Goal: Information Seeking & Learning: Compare options

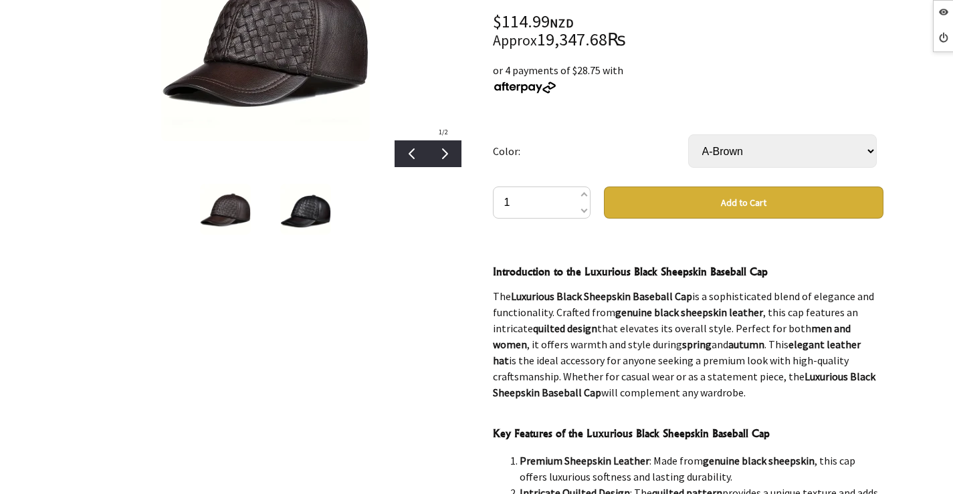
scroll to position [134, 0]
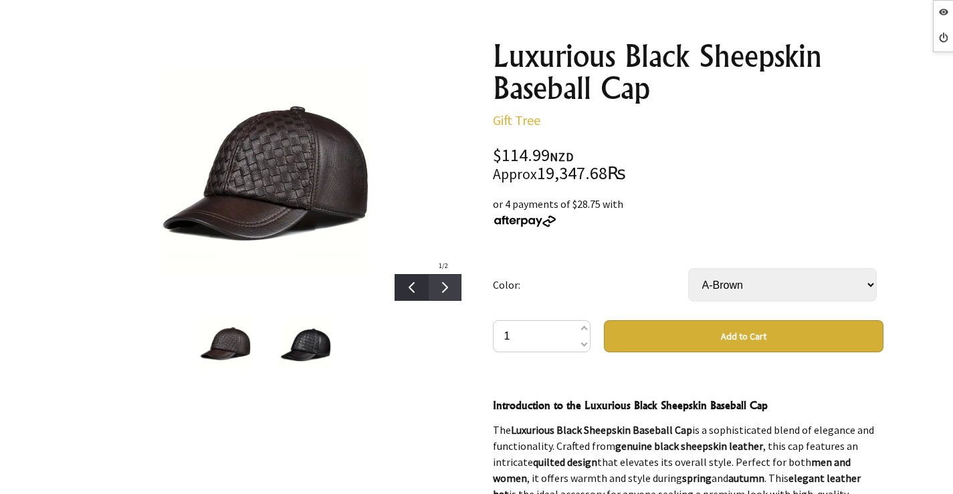
click at [455, 287] on div at bounding box center [444, 287] width 33 height 27
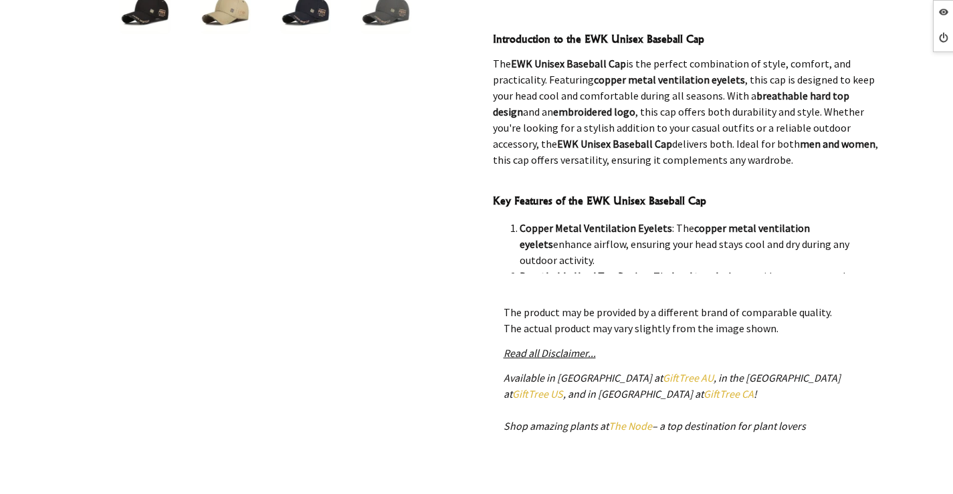
scroll to position [535, 0]
